Goal: Information Seeking & Learning: Learn about a topic

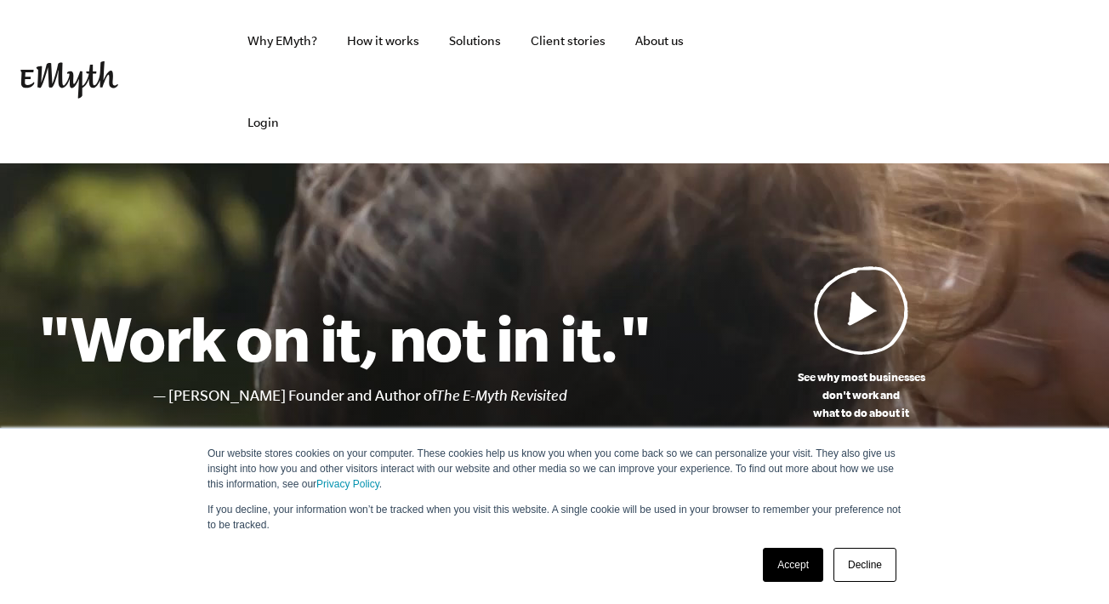
click at [797, 576] on link "Accept" at bounding box center [793, 565] width 60 height 34
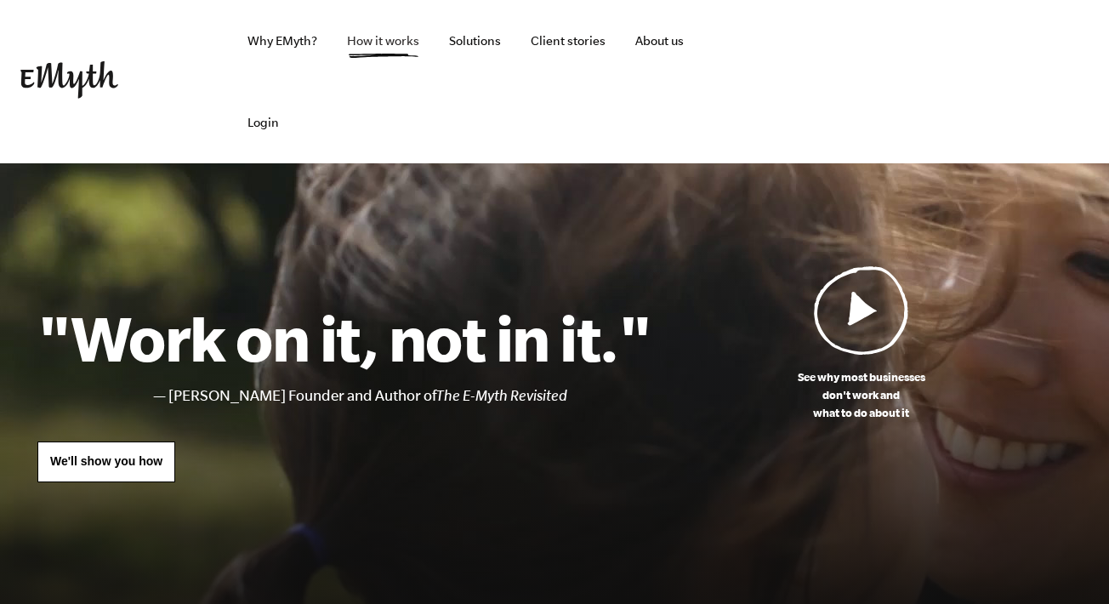
click at [387, 37] on link "How it works" at bounding box center [382, 41] width 99 height 82
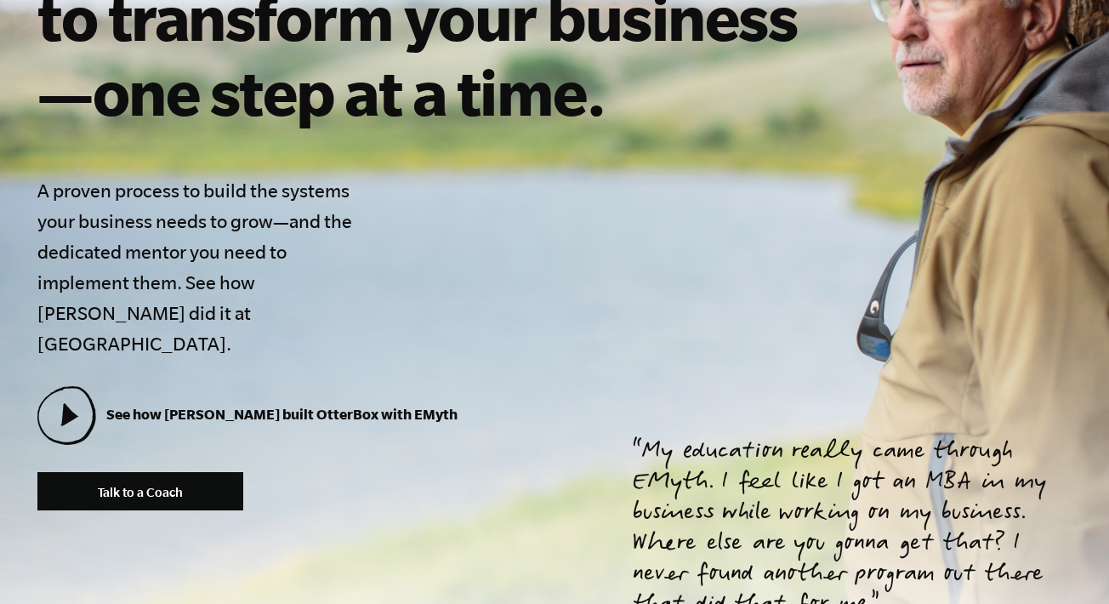
scroll to position [477, 0]
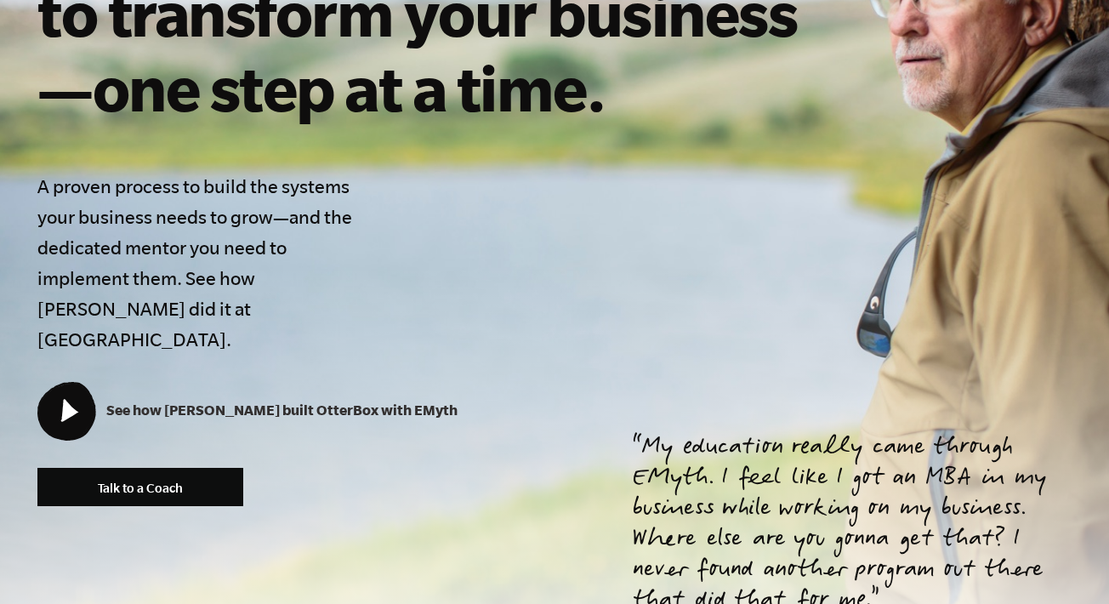
click at [88, 383] on icon at bounding box center [65, 410] width 55 height 55
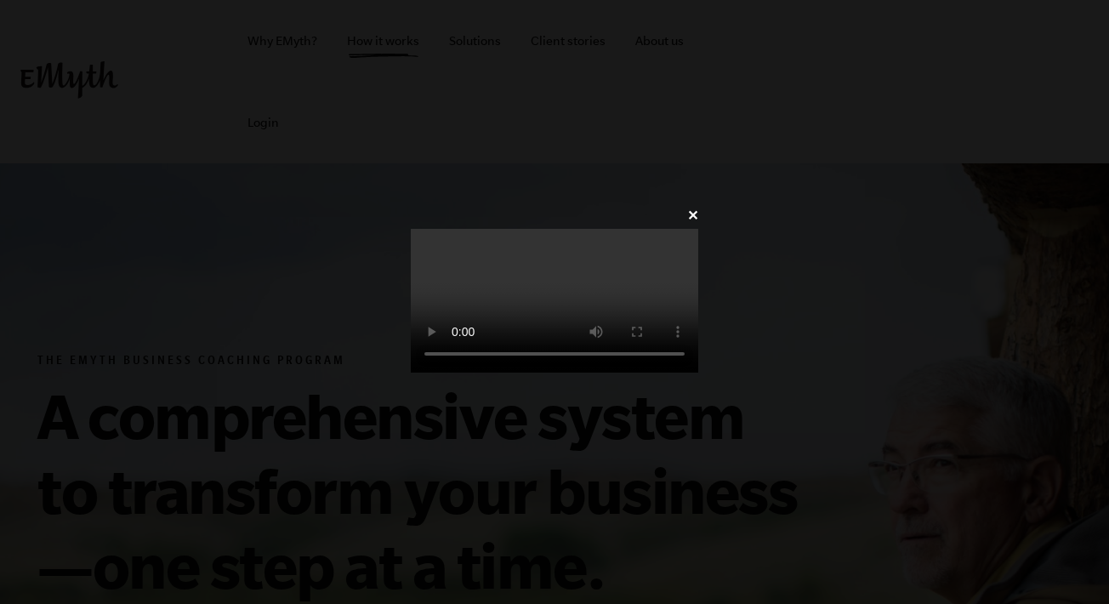
click at [650, 359] on video at bounding box center [554, 301] width 287 height 144
